Goal: Task Accomplishment & Management: Manage account settings

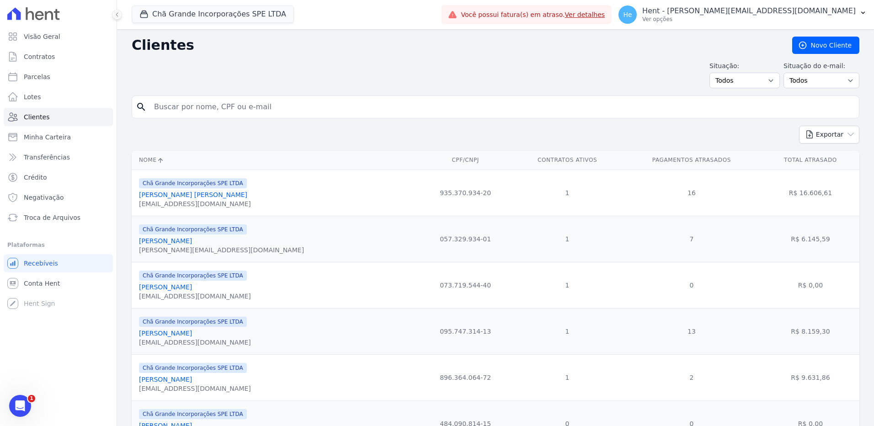
scroll to position [77, 0]
click at [50, 287] on span "Conta Hent" at bounding box center [42, 283] width 36 height 9
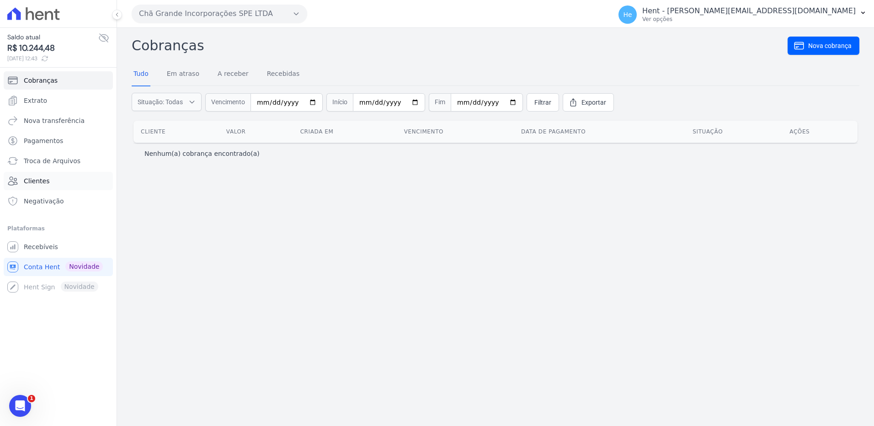
click at [42, 180] on span "Clientes" at bounding box center [37, 180] width 26 height 9
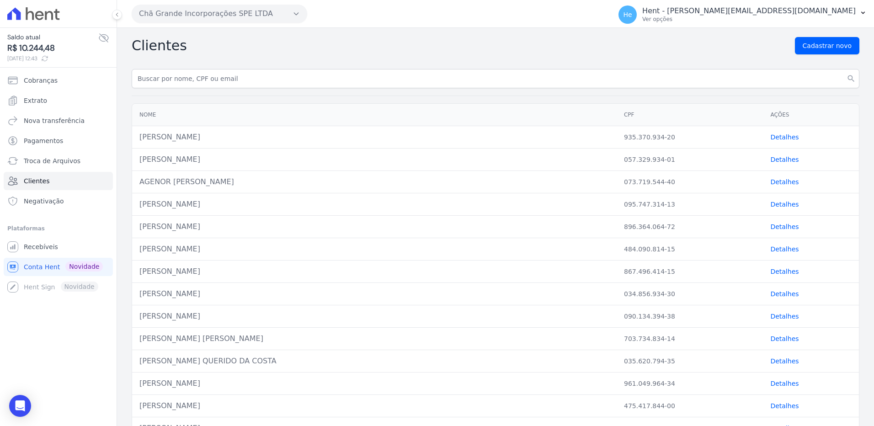
click at [296, 12] on icon "button" at bounding box center [295, 13] width 7 height 7
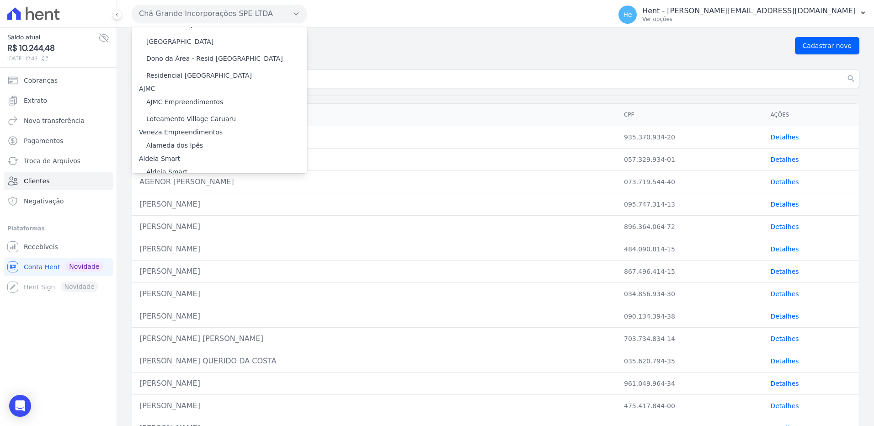
scroll to position [503, 0]
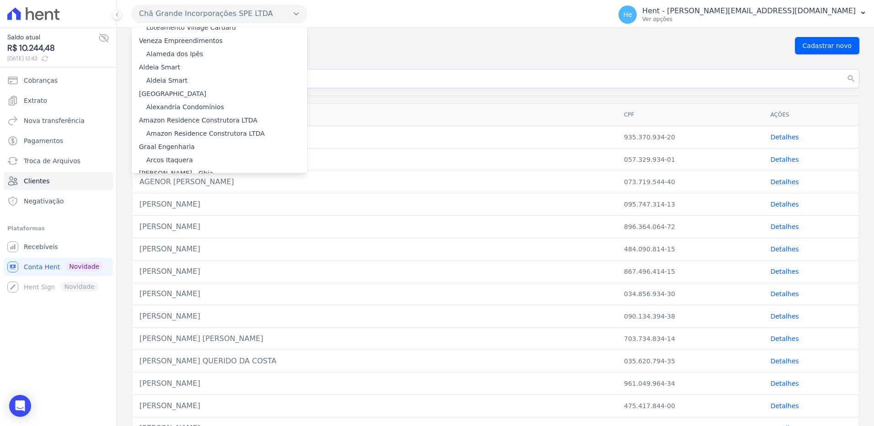
click at [157, 143] on label "Graal Engenharia" at bounding box center [167, 146] width 56 height 7
click at [183, 143] on label "Graal Engenharia" at bounding box center [167, 146] width 56 height 7
drag, startPoint x: 183, startPoint y: 137, endPoint x: 175, endPoint y: 59, distance: 78.0
click at [175, 63] on div "Aldeia Smart" at bounding box center [219, 68] width 175 height 10
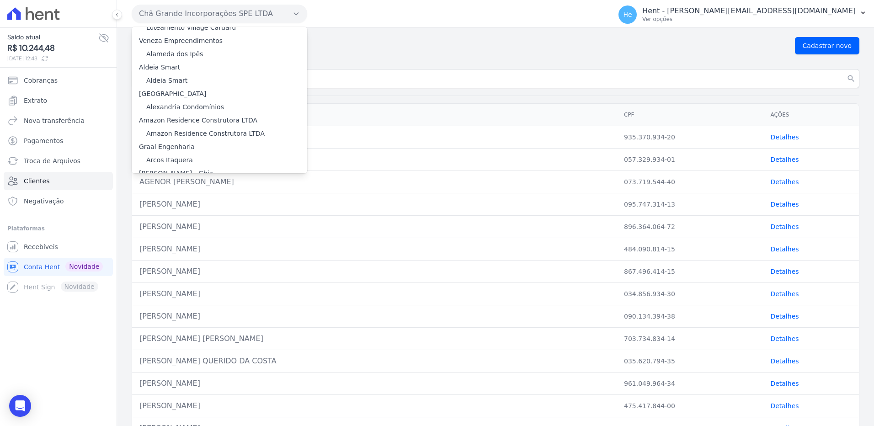
click at [175, 63] on div "Aldeia Smart" at bounding box center [219, 68] width 175 height 10
click at [165, 64] on label "Aldeia Smart" at bounding box center [159, 67] width 41 height 7
click at [228, 13] on button "Chã Grande Incorporações SPE LTDA" at bounding box center [219, 14] width 175 height 18
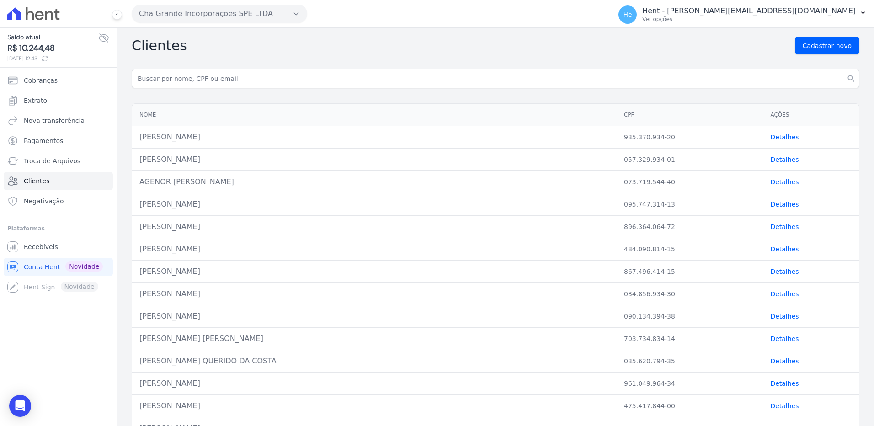
click at [292, 12] on icon "button" at bounding box center [295, 13] width 7 height 7
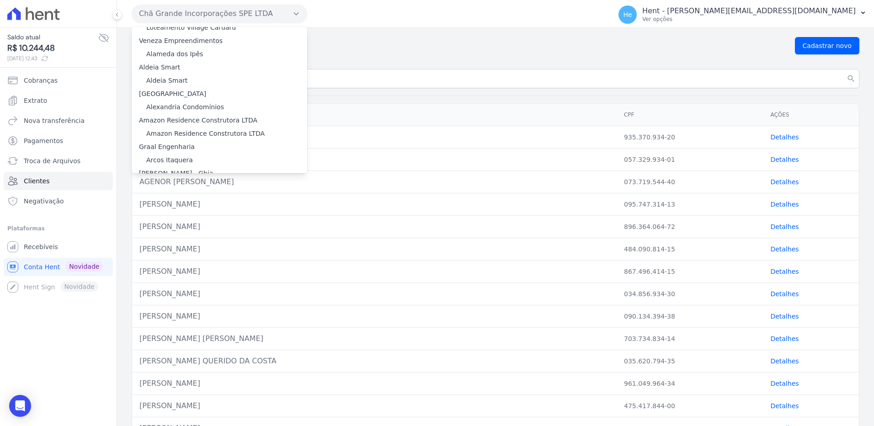
click at [162, 64] on label "Aldeia Smart" at bounding box center [159, 67] width 41 height 7
click at [407, 48] on div "Clientes Cadastrar novo" at bounding box center [496, 45] width 728 height 17
